Goal: Navigation & Orientation: Find specific page/section

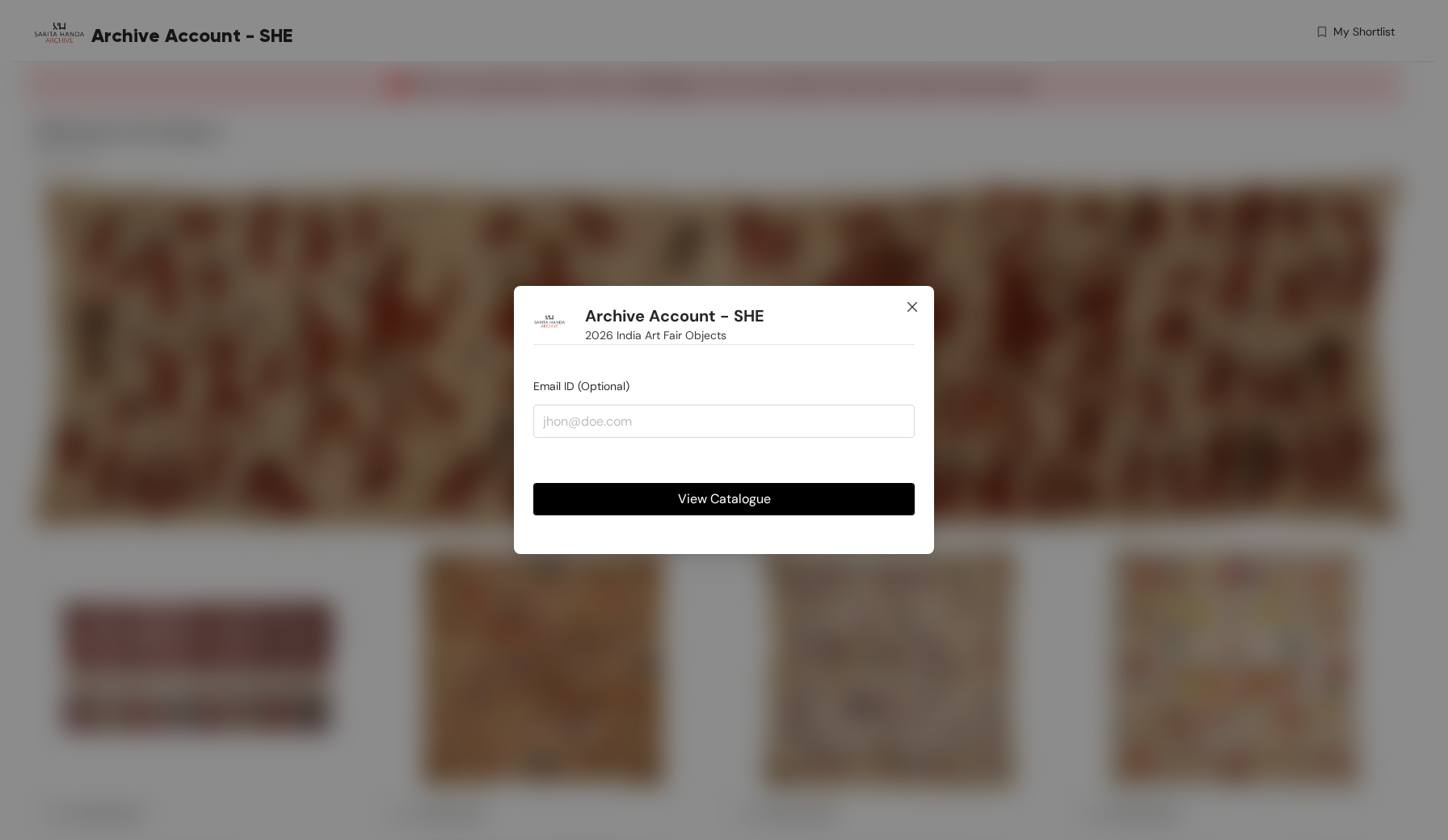
click at [909, 304] on icon "close" at bounding box center [912, 307] width 13 height 13
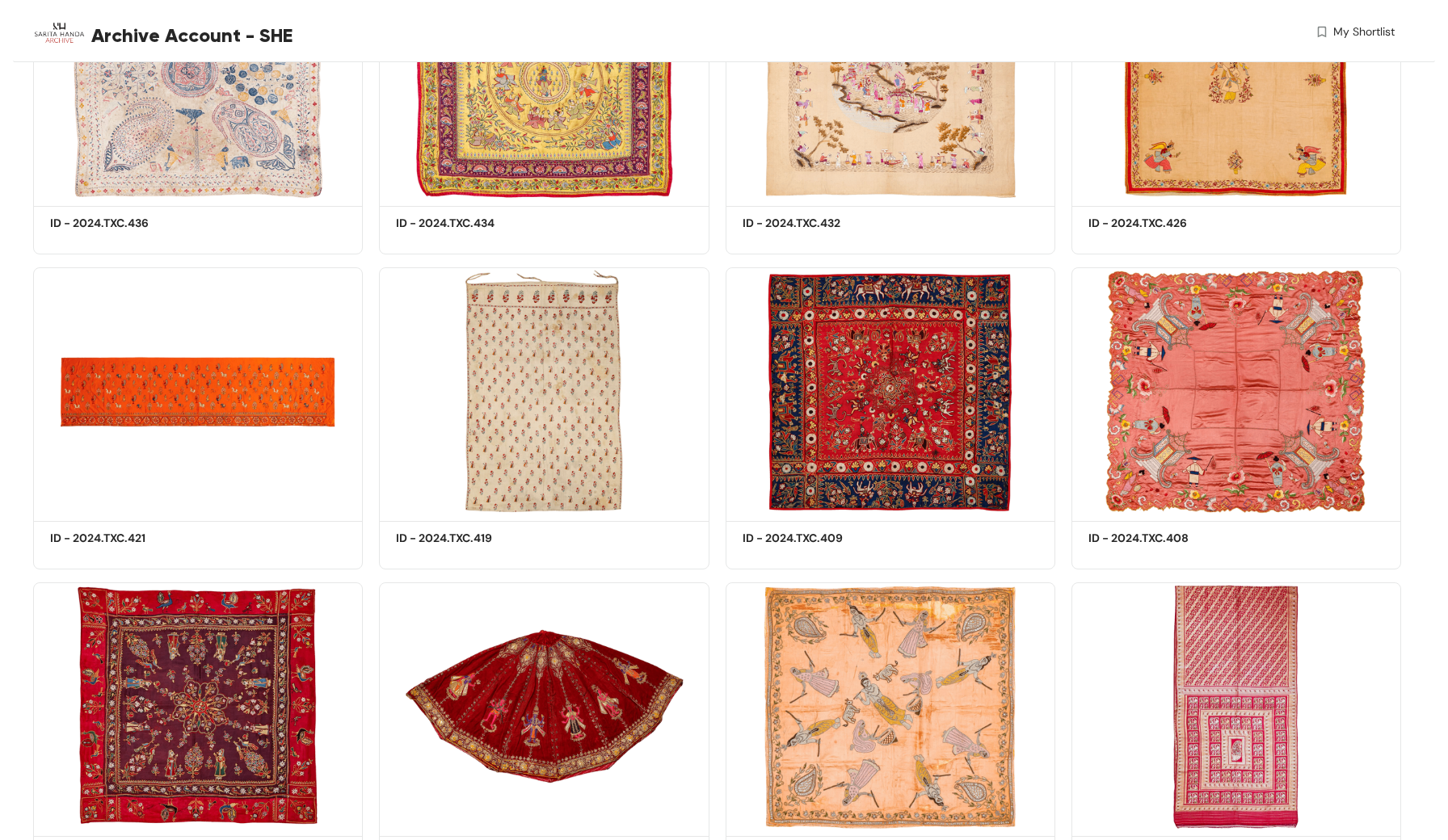
scroll to position [3447, 0]
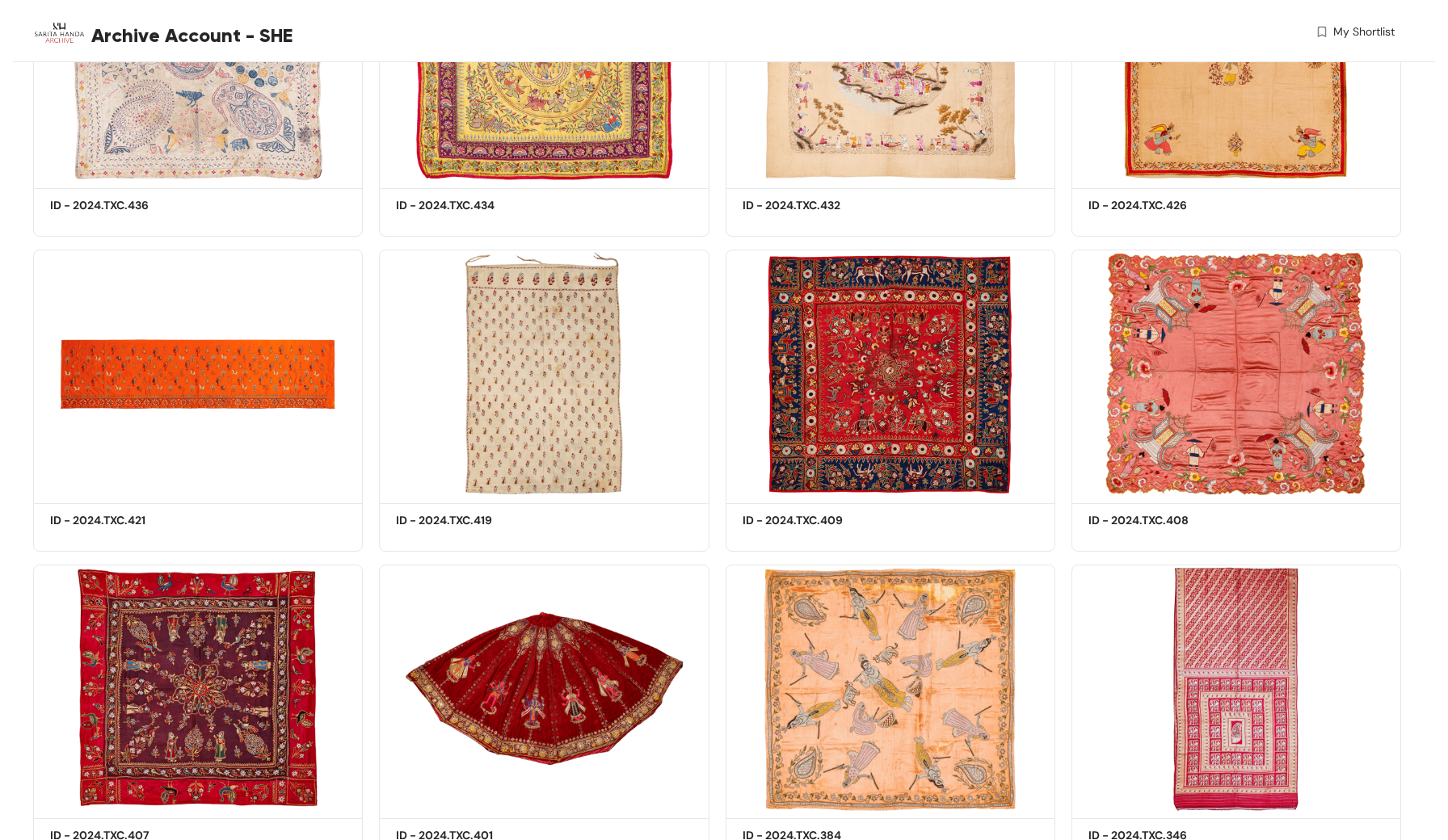
click at [1412, 391] on div "This is a preview of the catalogue. Do not share this link with the buyer. 2026…" at bounding box center [724, 28] width 1422 height 6826
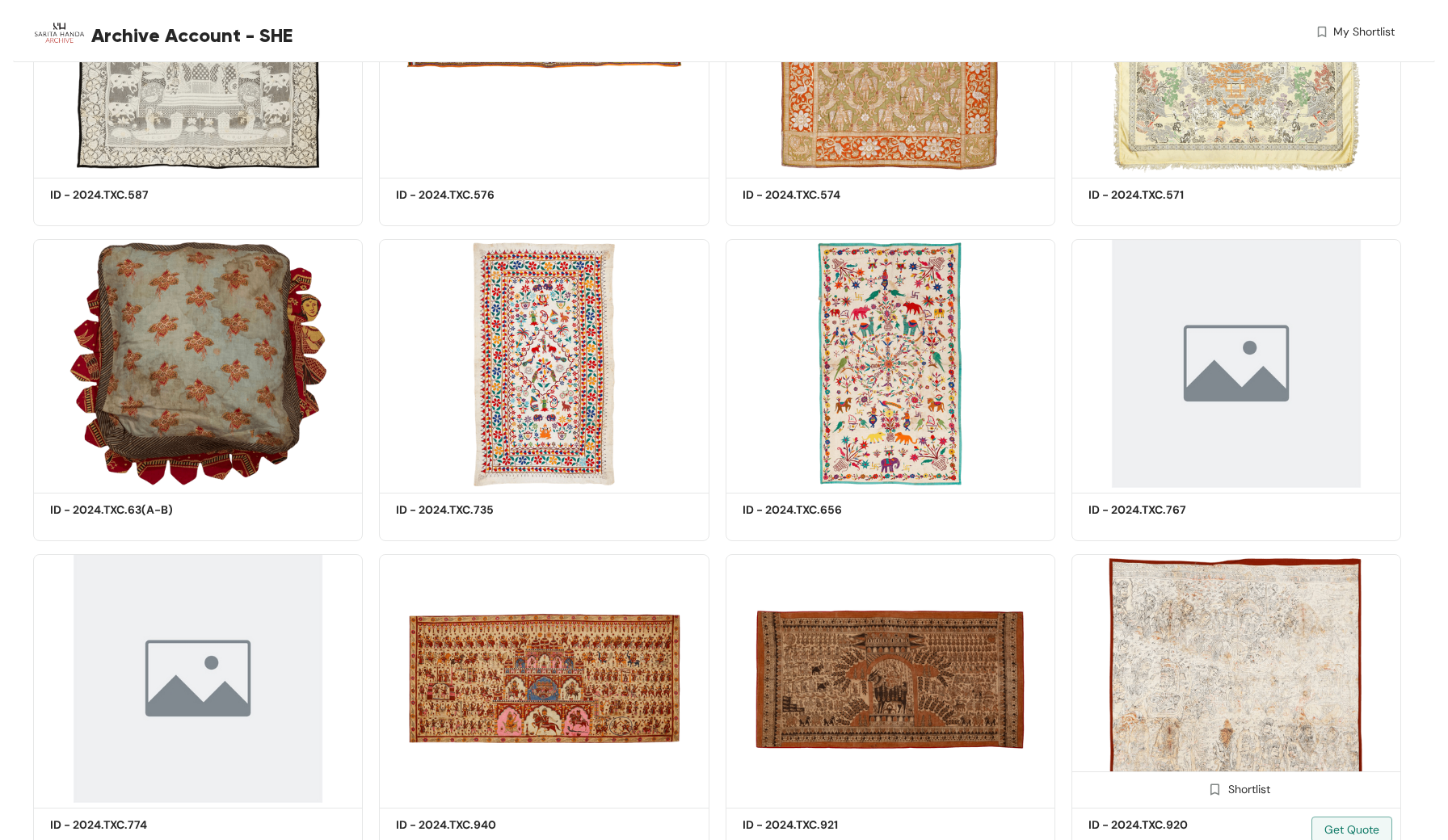
scroll to position [6614, 0]
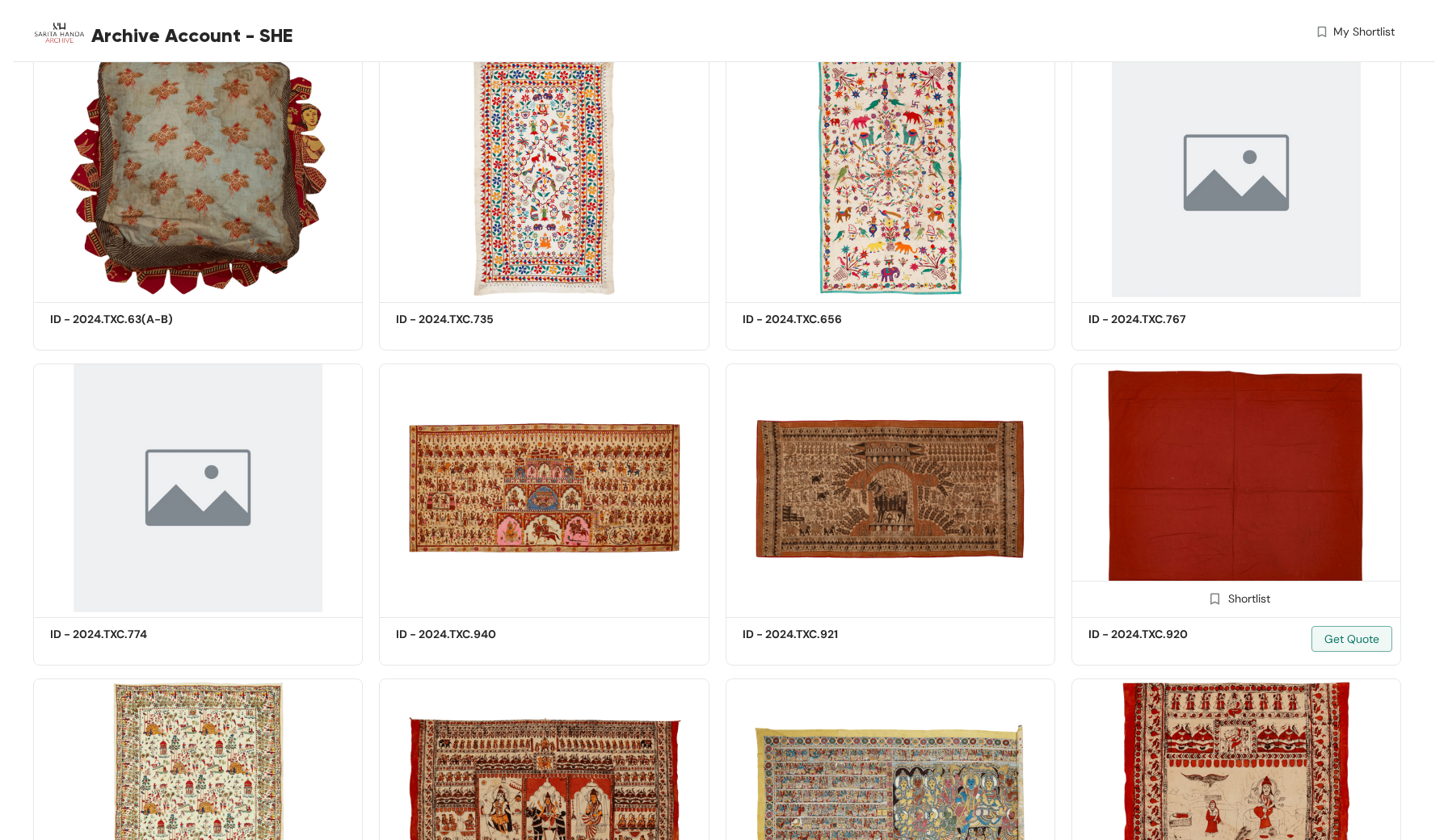
scroll to position [6813, 0]
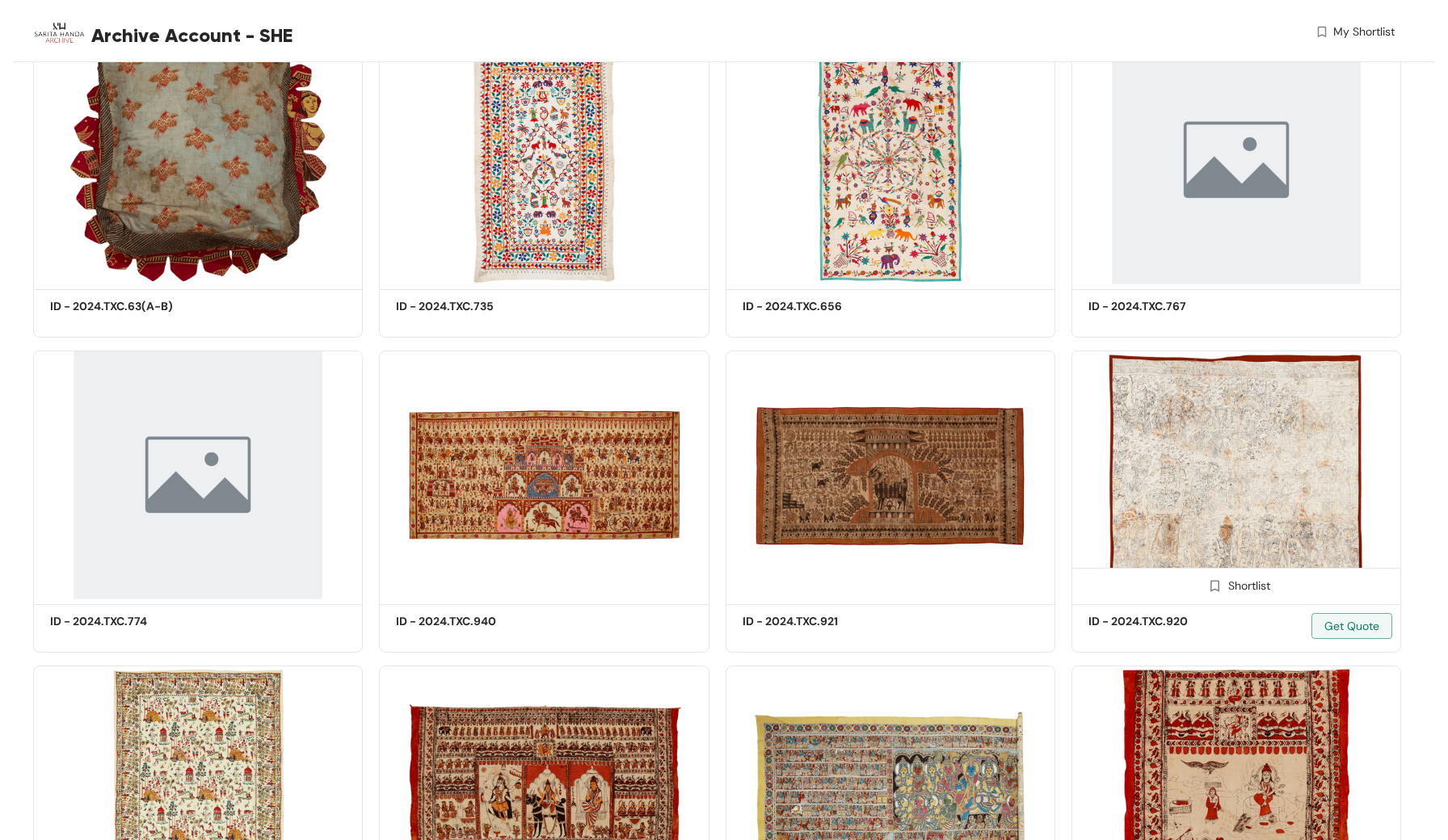
click at [1210, 466] on img at bounding box center [1236, 475] width 329 height 249
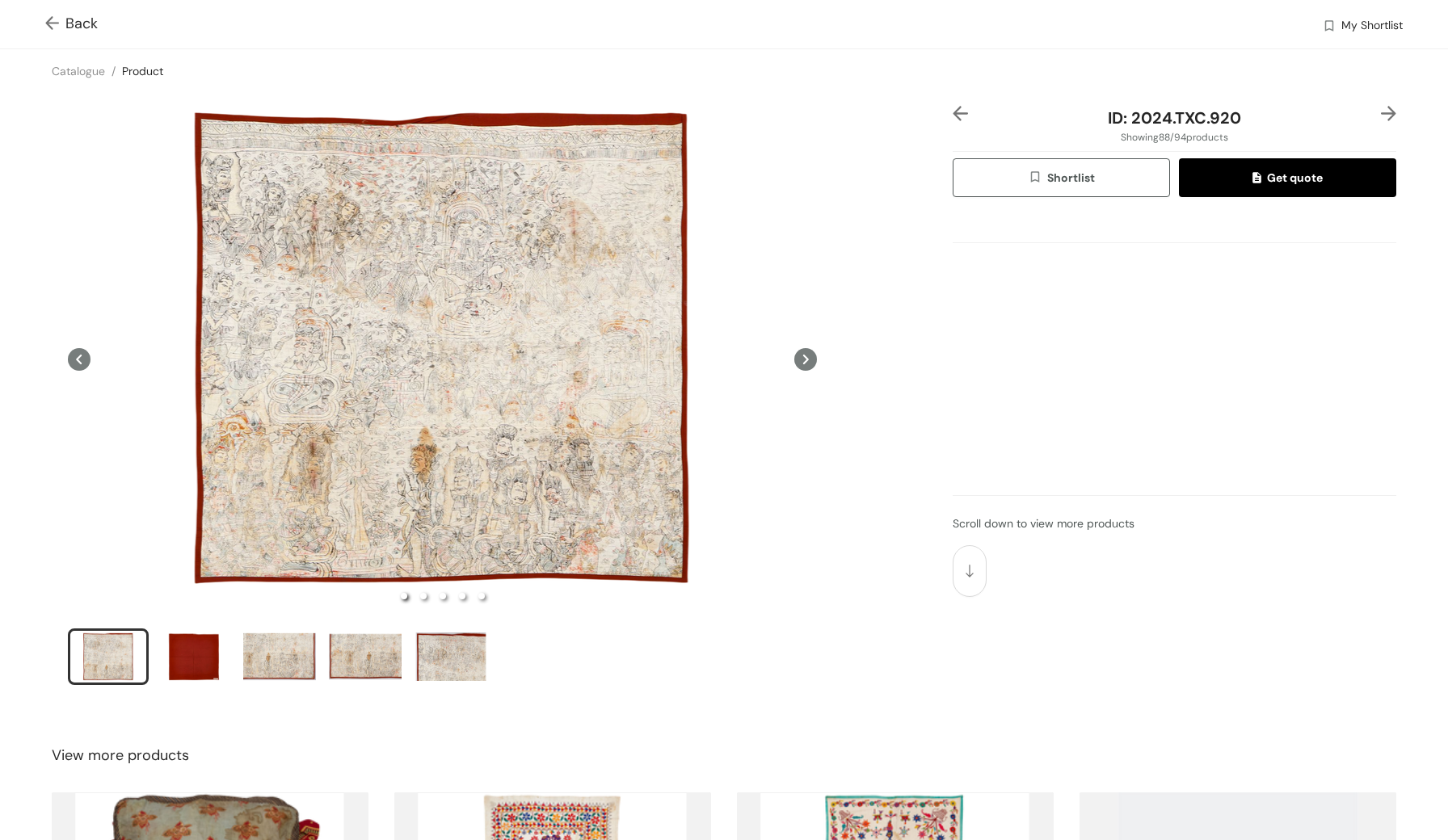
click at [1161, 408] on div "ID: 2024.TXC.920 Showing 88 / 94 products Shortlist Get quote Scroll down to vi…" at bounding box center [1175, 406] width 450 height 601
click at [804, 356] on icon at bounding box center [806, 359] width 5 height 10
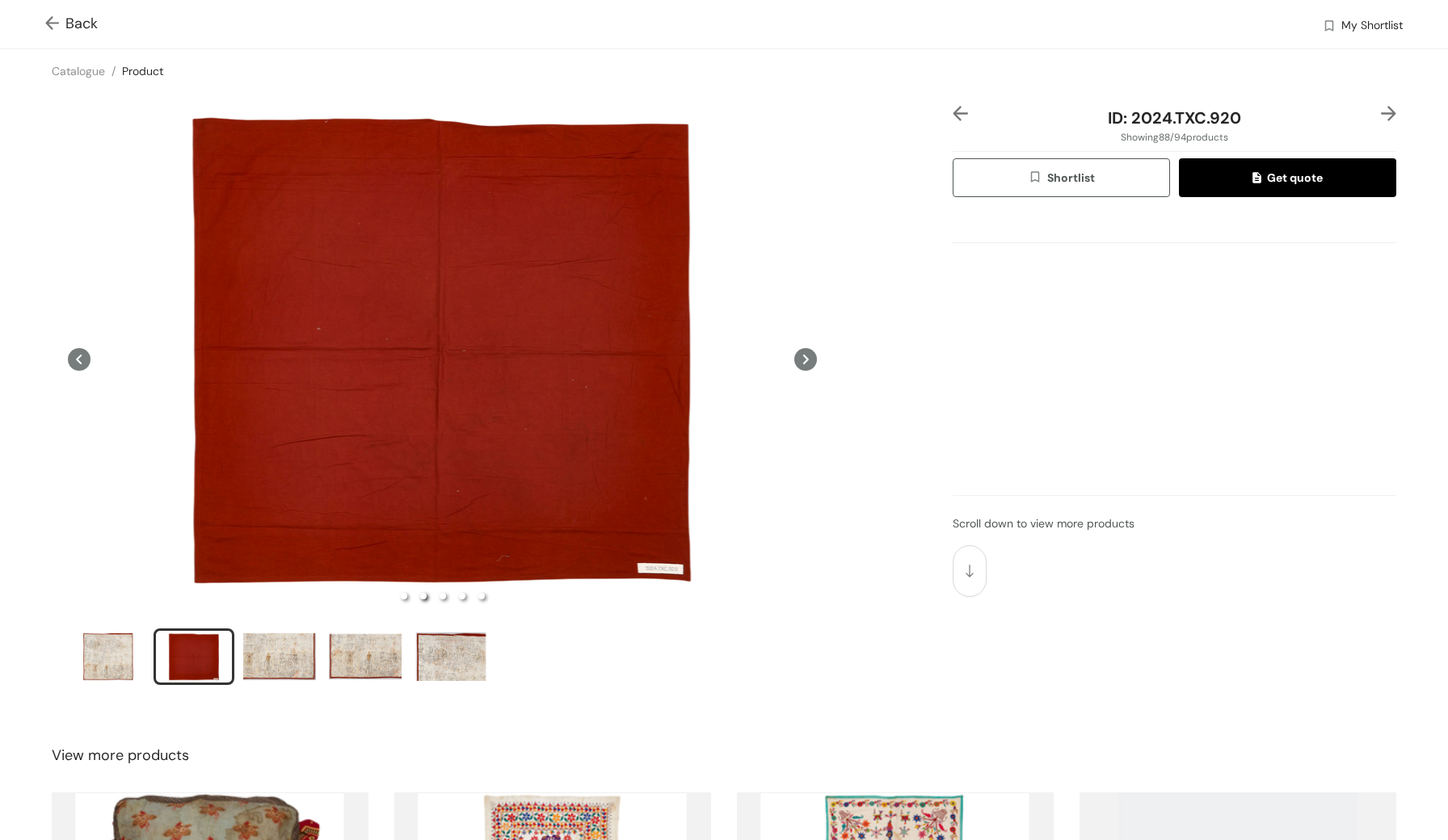
click at [83, 362] on icon at bounding box center [78, 359] width 22 height 22
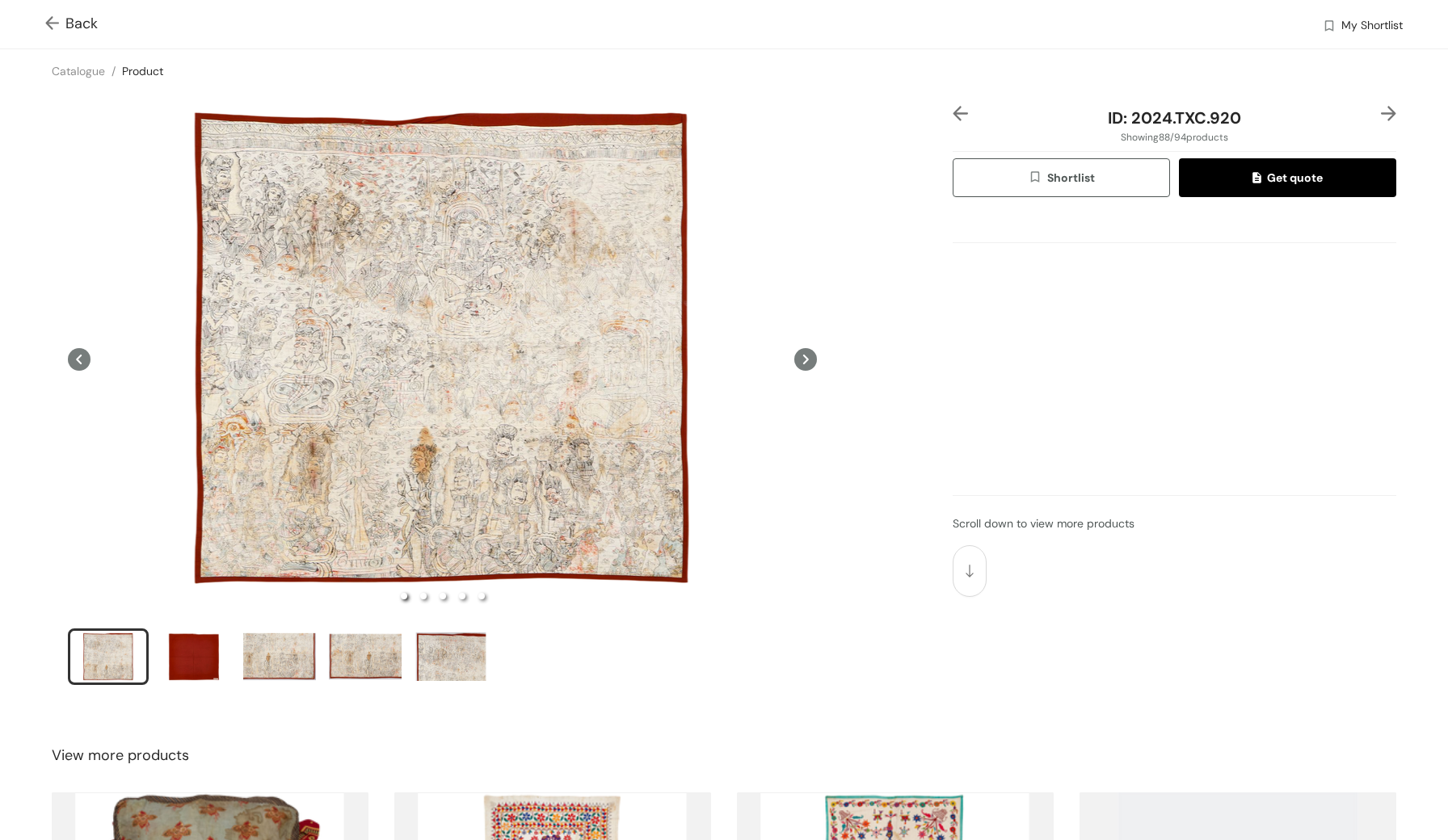
click at [83, 362] on icon at bounding box center [78, 359] width 22 height 22
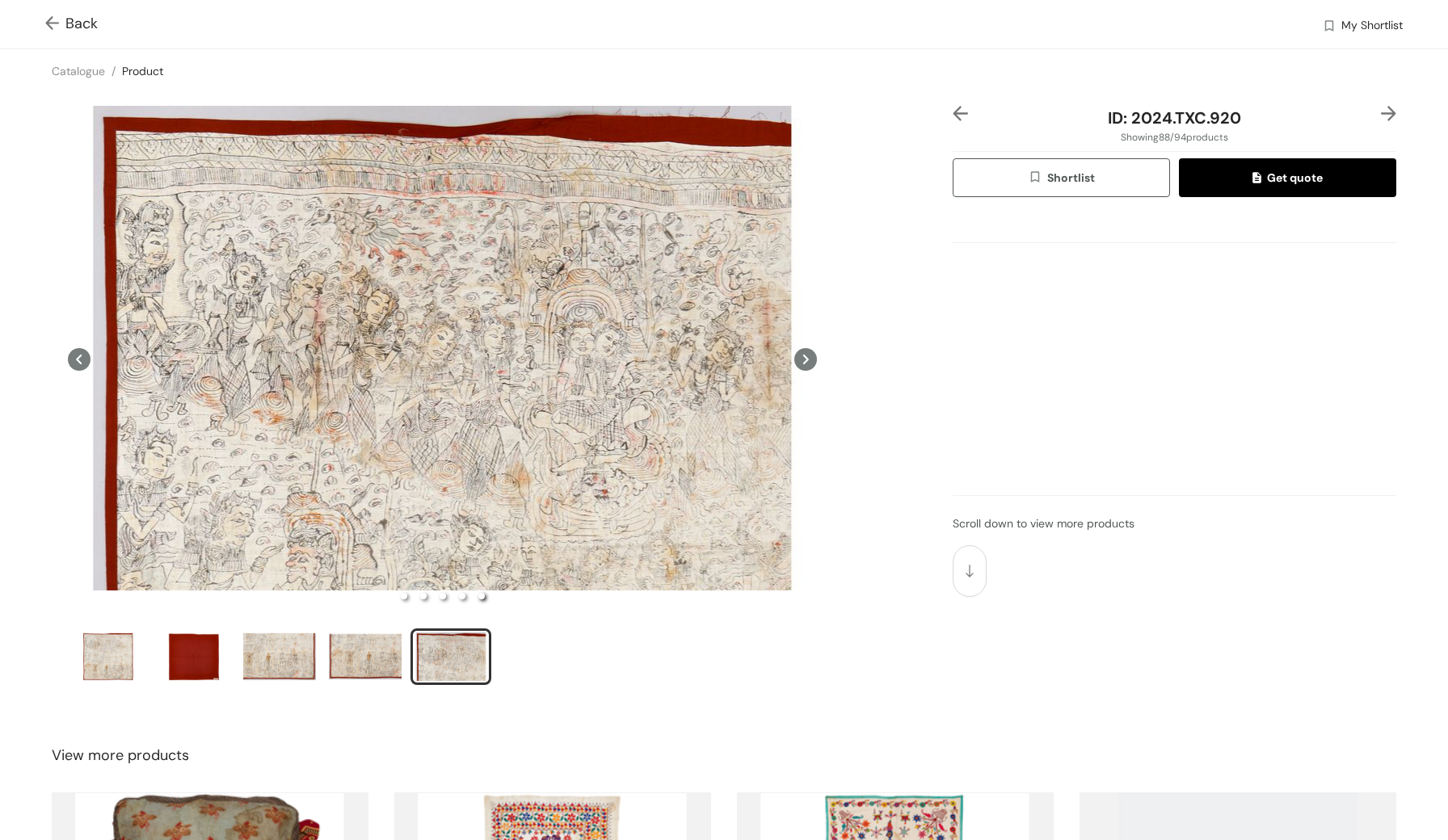
click at [50, 29] on img at bounding box center [55, 24] width 20 height 17
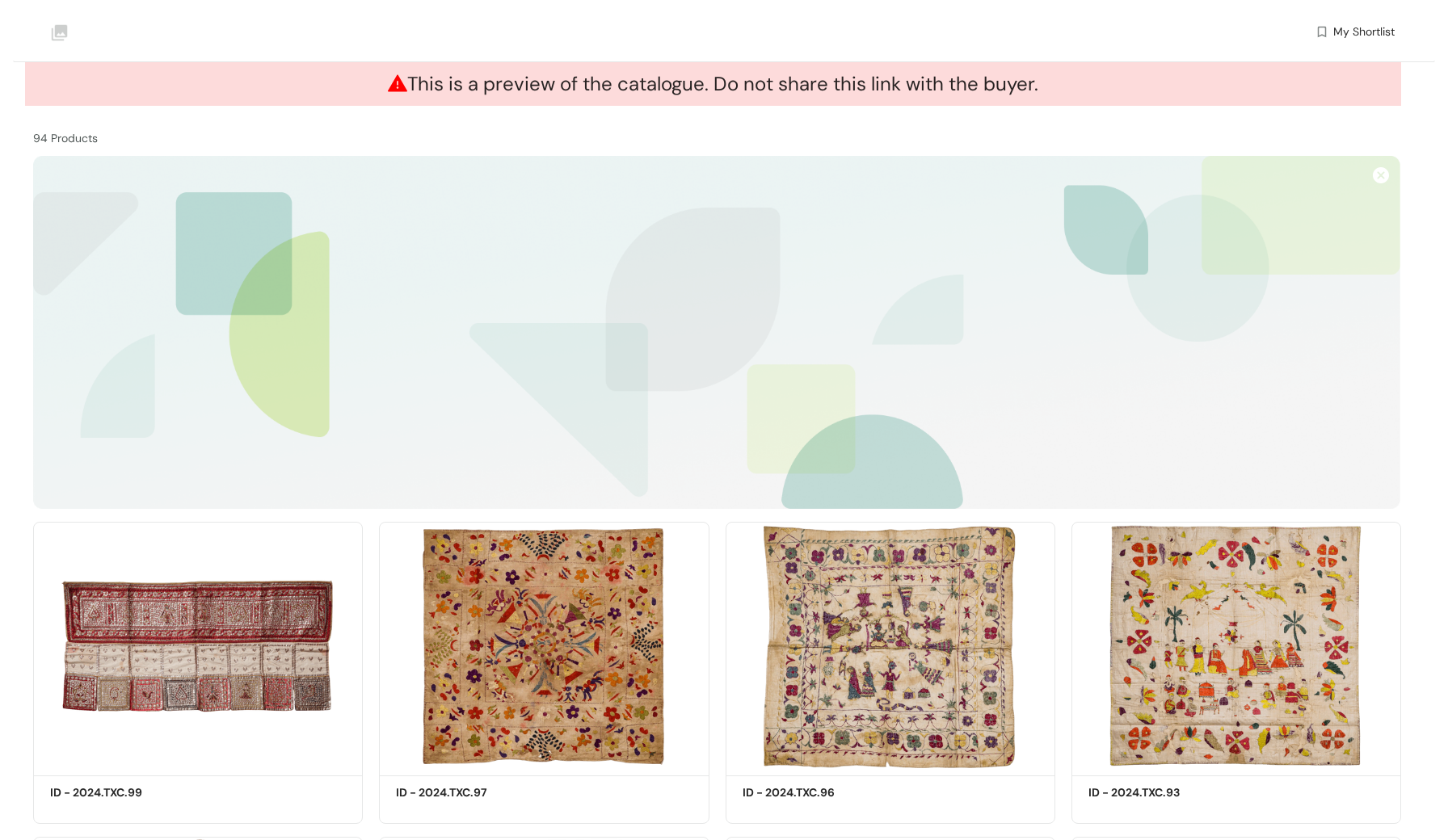
scroll to position [6813, 0]
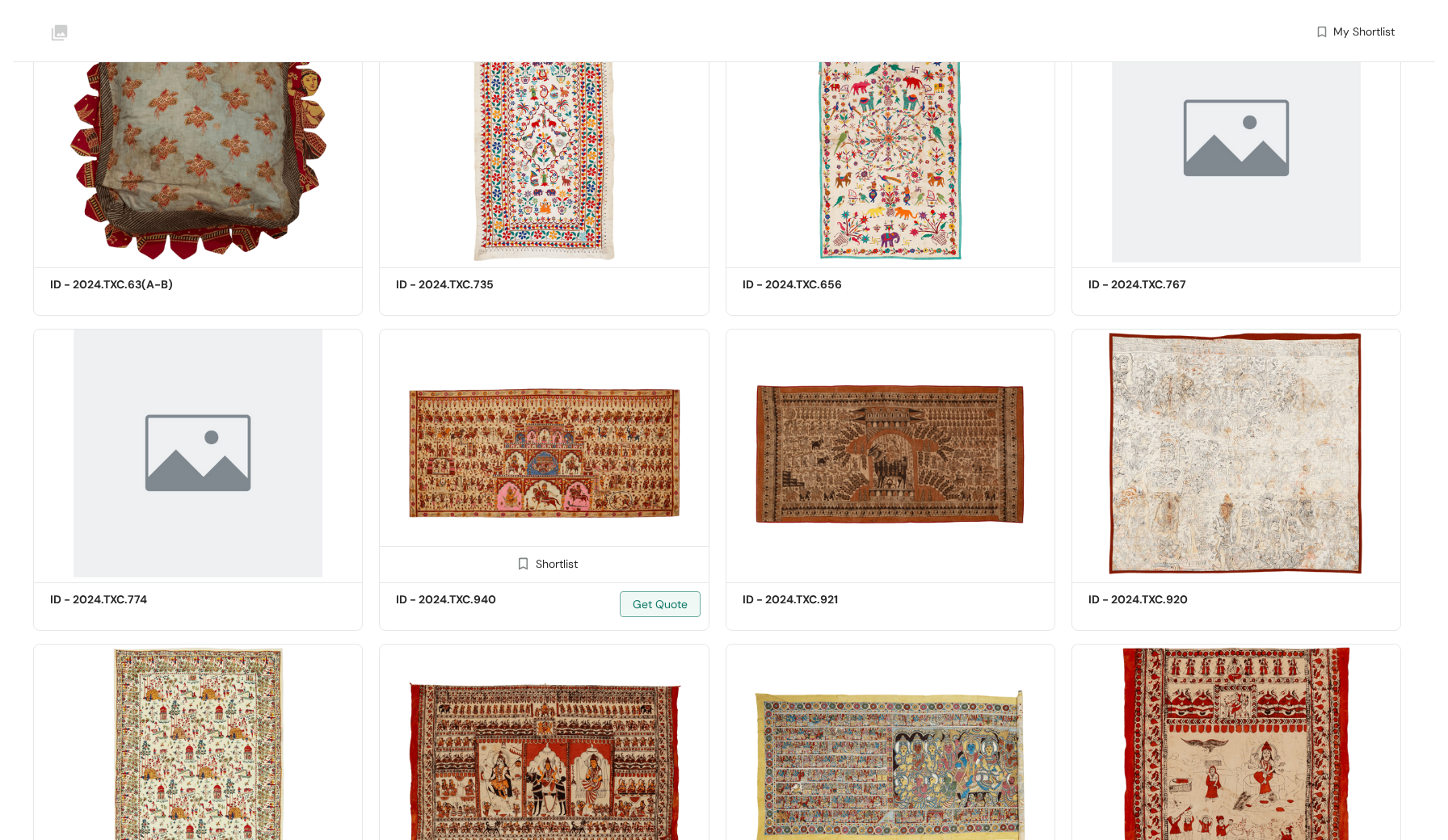
click at [487, 411] on img at bounding box center [544, 454] width 329 height 249
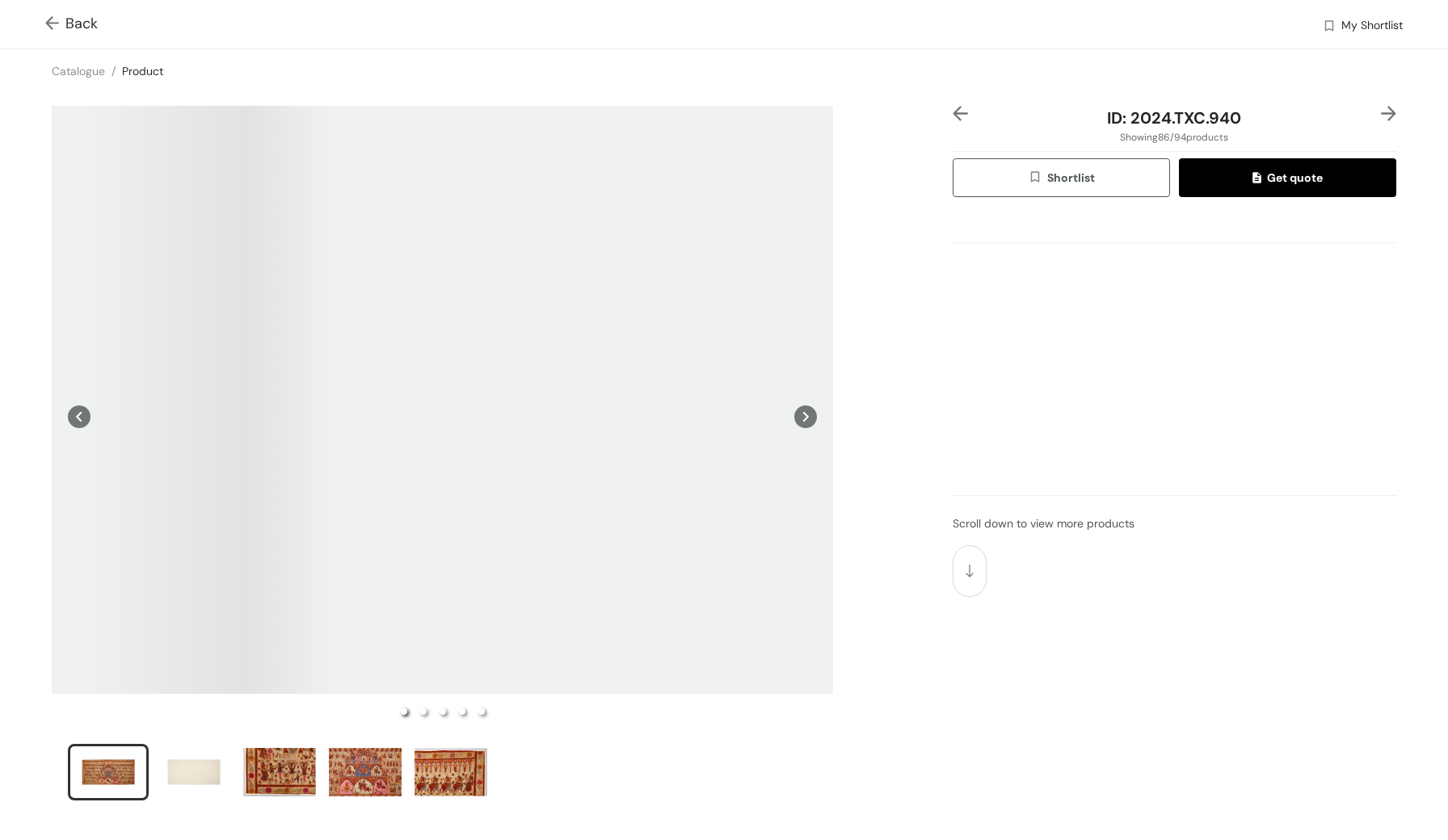
click at [53, 23] on img at bounding box center [55, 24] width 20 height 17
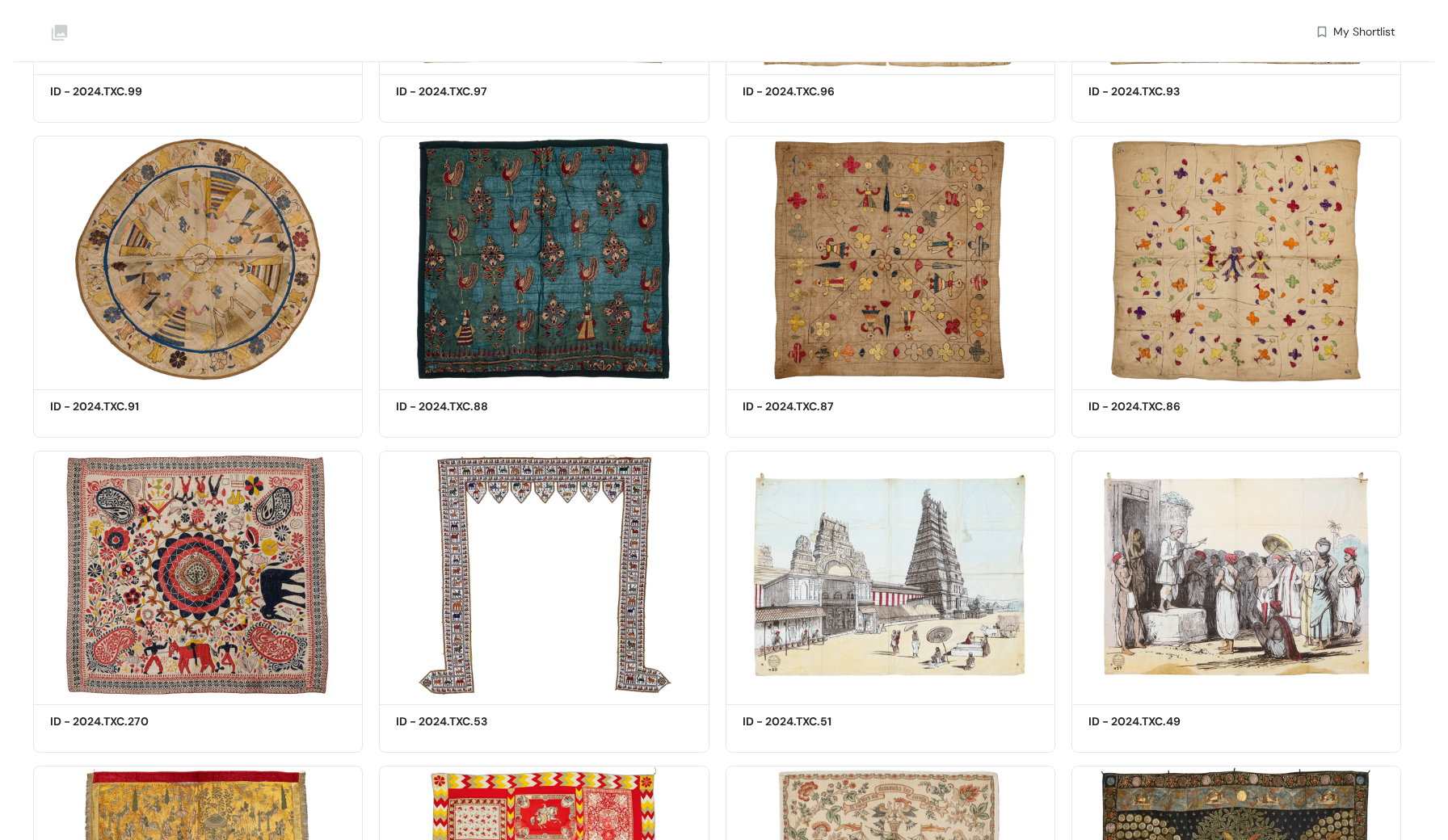
scroll to position [6813, 0]
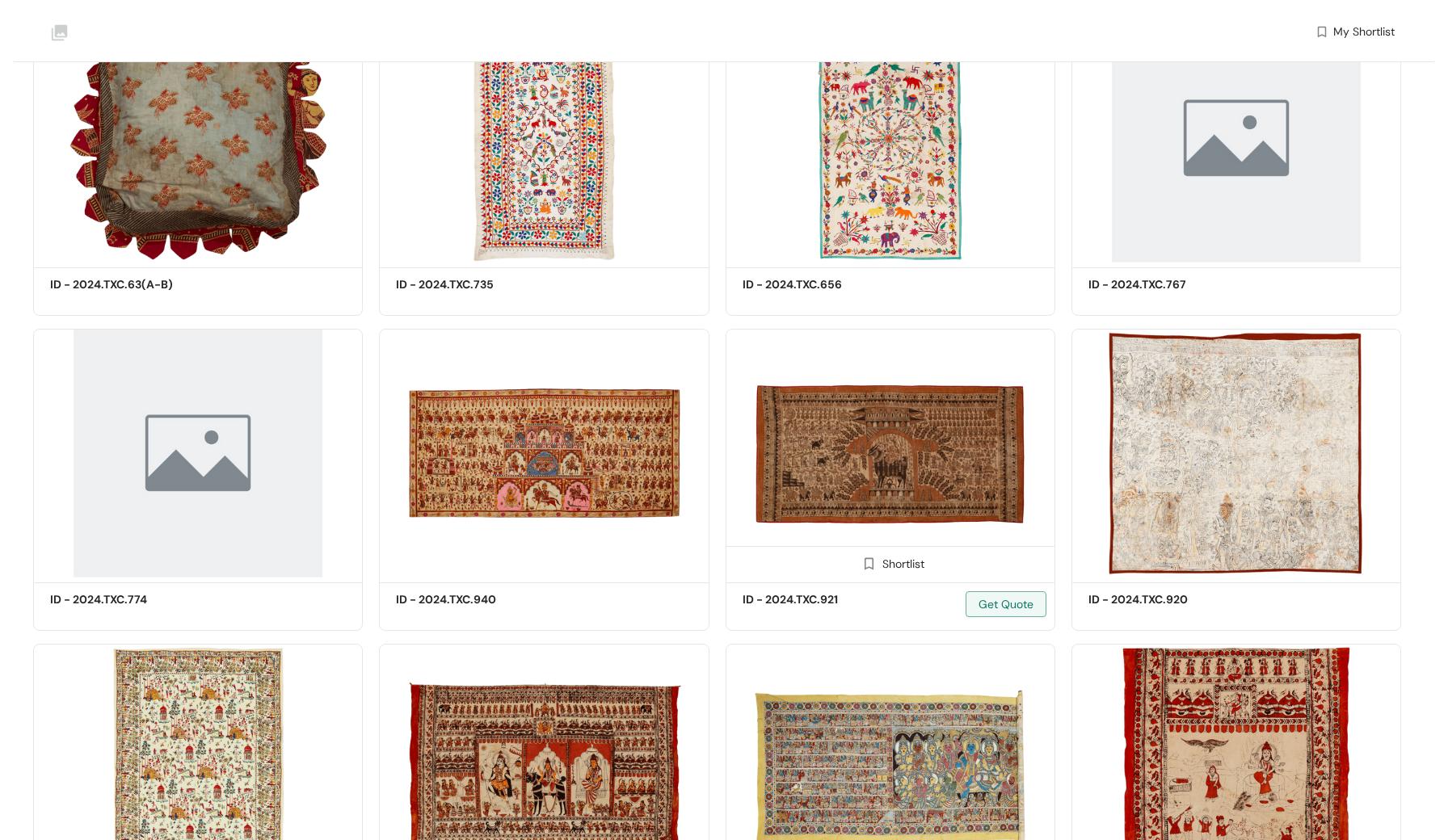
click at [914, 477] on img at bounding box center [890, 454] width 329 height 249
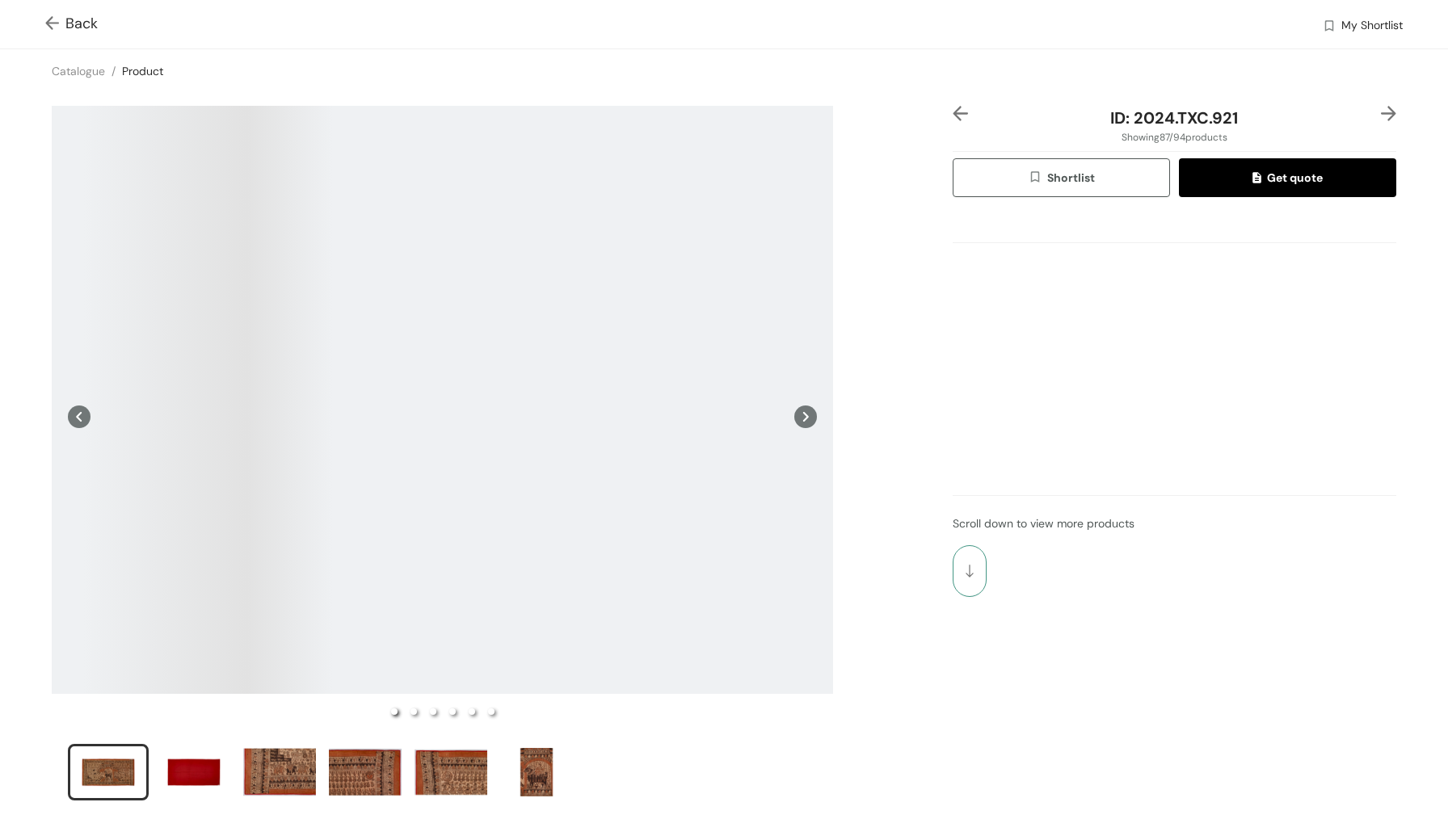
click at [966, 574] on img "button" at bounding box center [969, 571] width 8 height 13
click at [48, 28] on img at bounding box center [55, 24] width 20 height 17
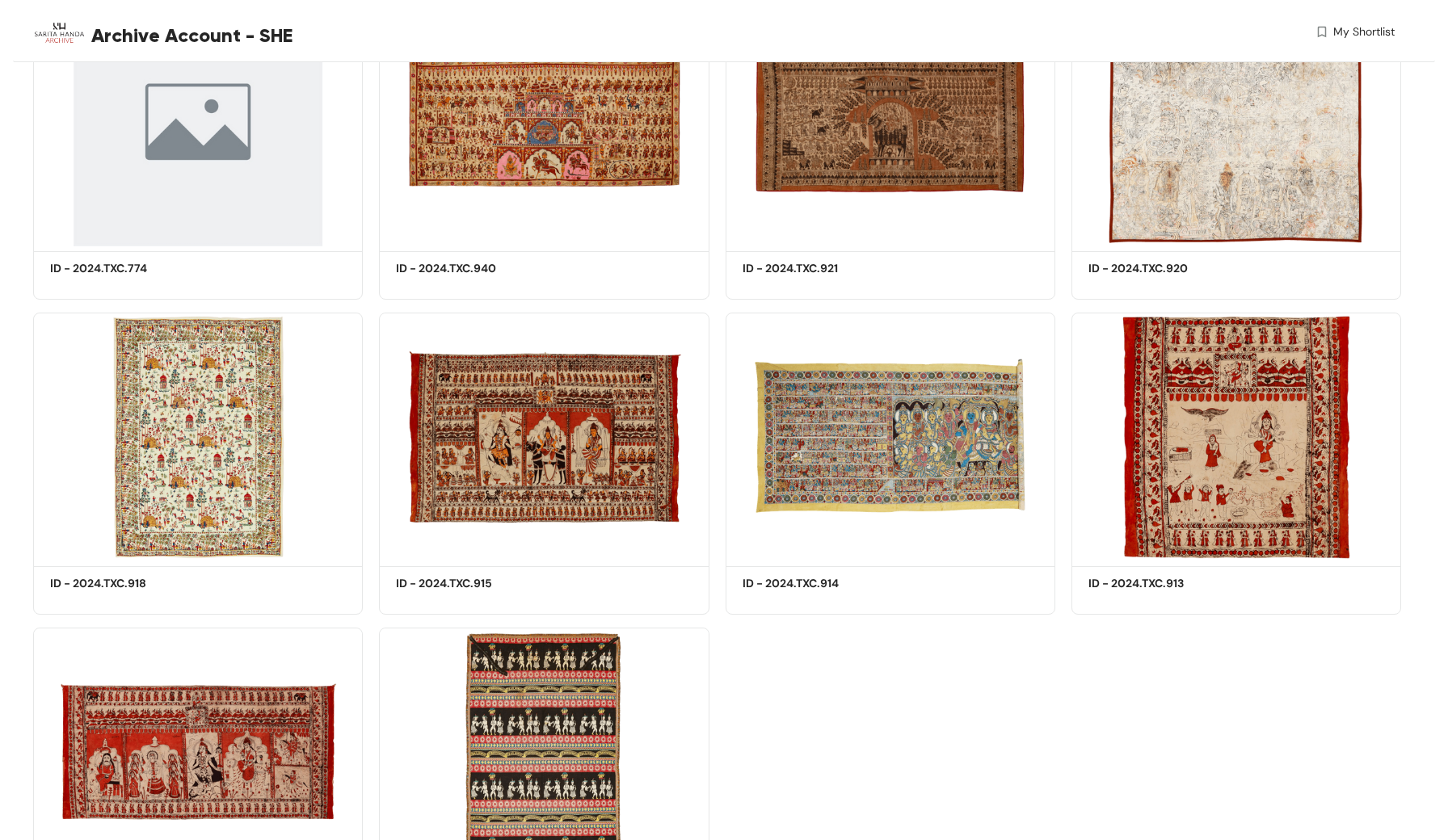
scroll to position [7183, 0]
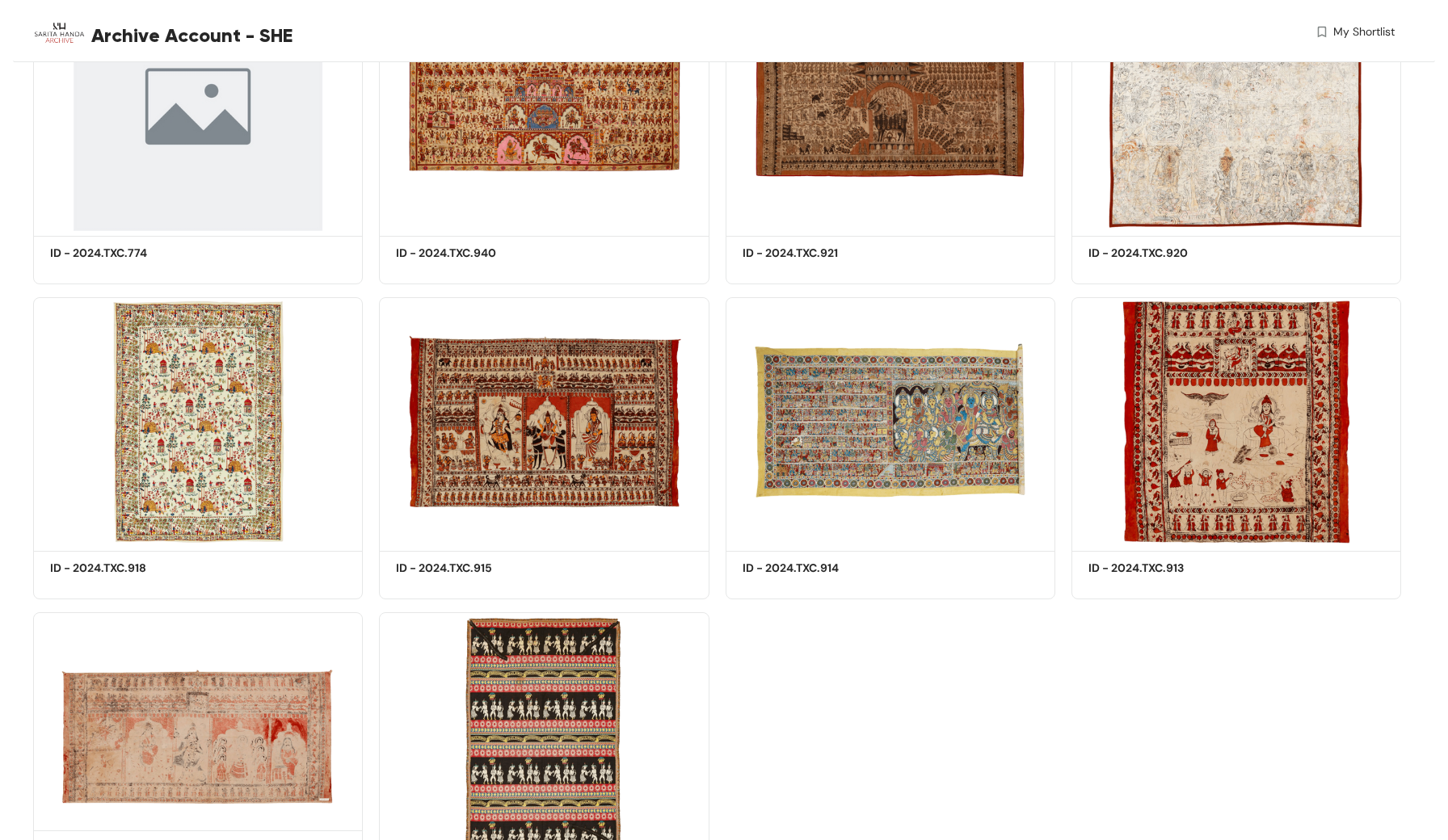
click at [210, 745] on img at bounding box center [198, 737] width 329 height 249
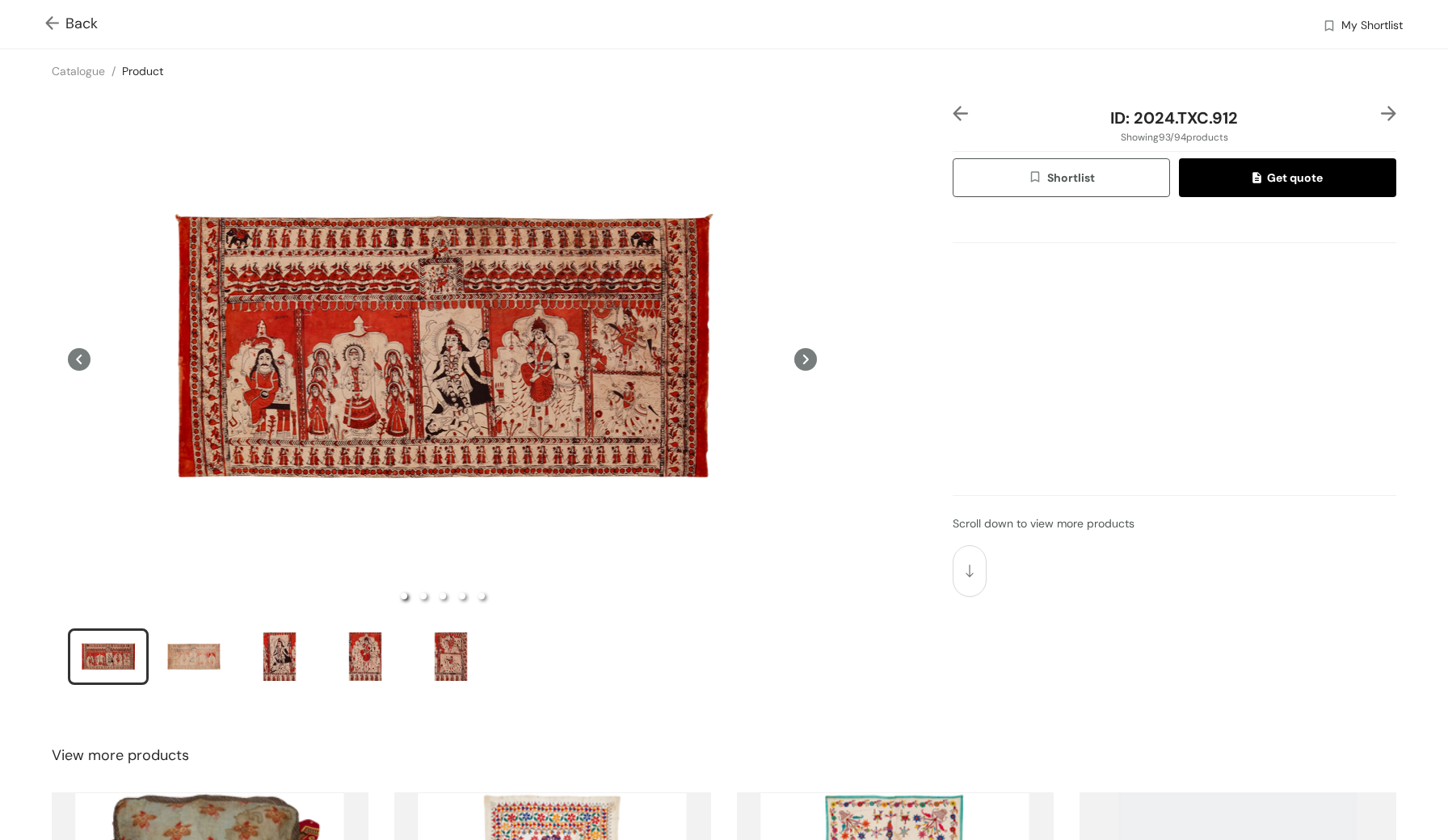
click at [54, 16] on img at bounding box center [55, 24] width 20 height 17
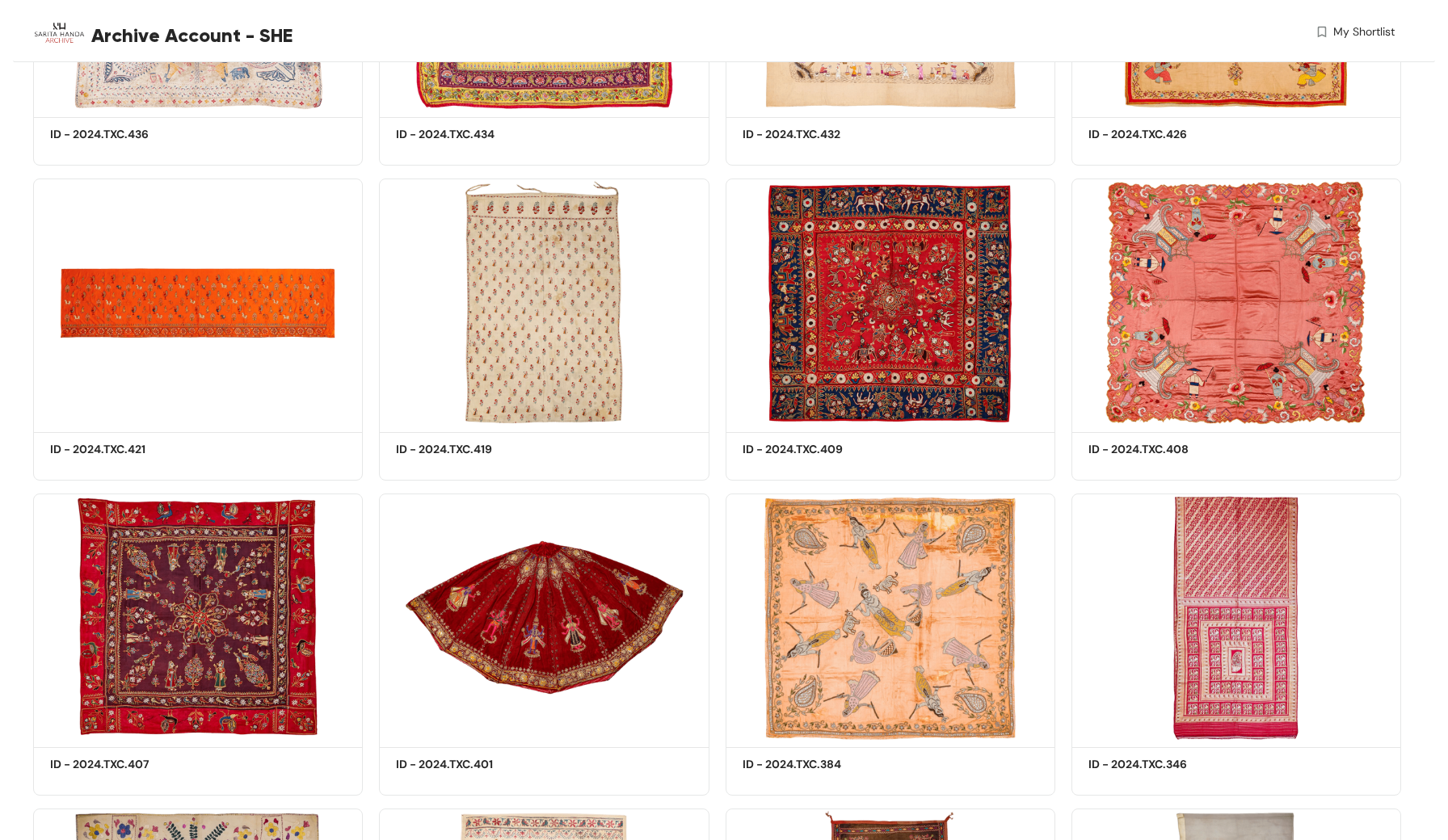
scroll to position [3453, 0]
